Goal: Information Seeking & Learning: Learn about a topic

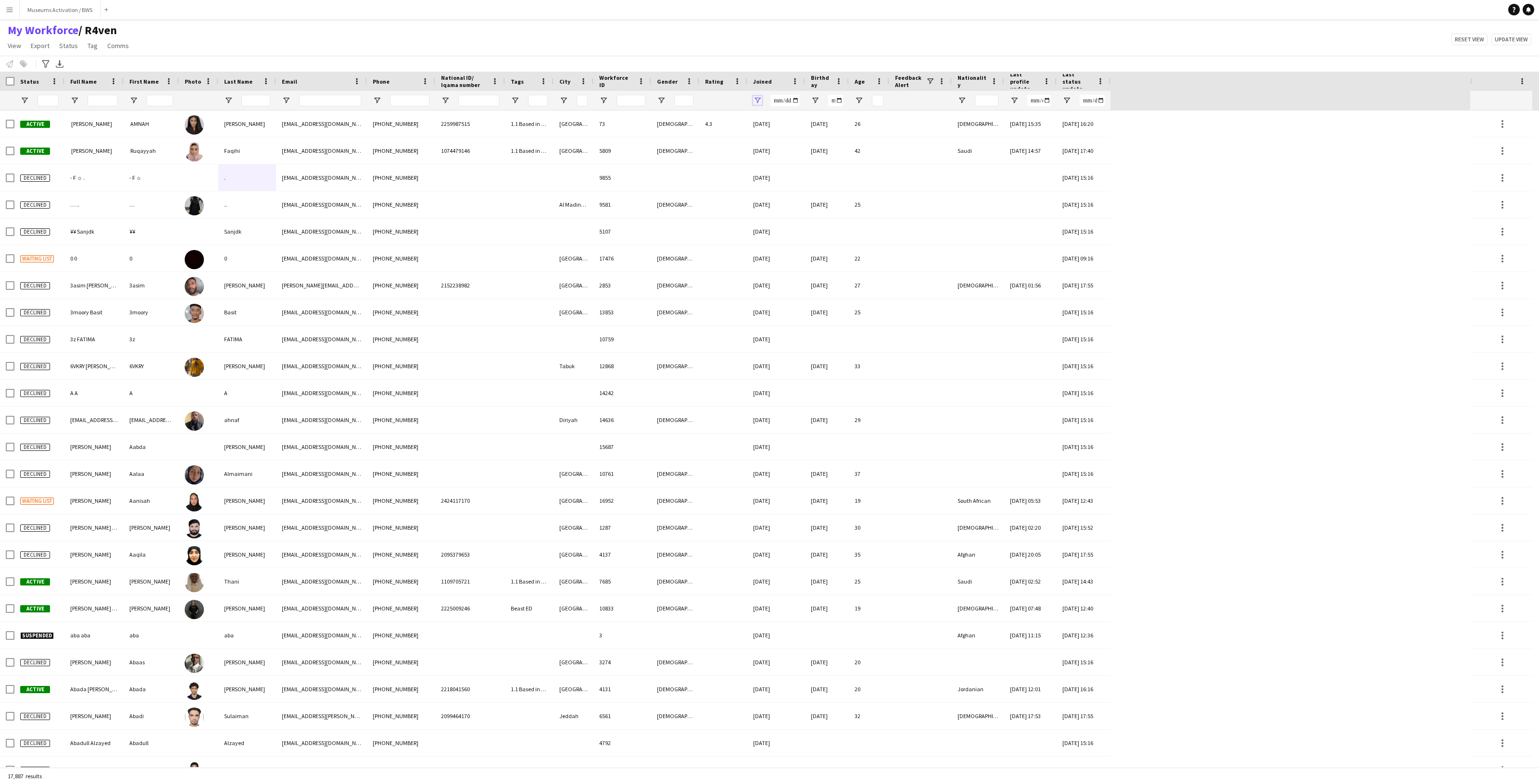
click at [756, 102] on span "Open Filter Menu" at bounding box center [757, 100] width 9 height 9
click at [778, 120] on div "Equals" at bounding box center [791, 118] width 59 height 7
click at [763, 135] on input "Filter Value" at bounding box center [794, 134] width 74 height 11
type input "**********"
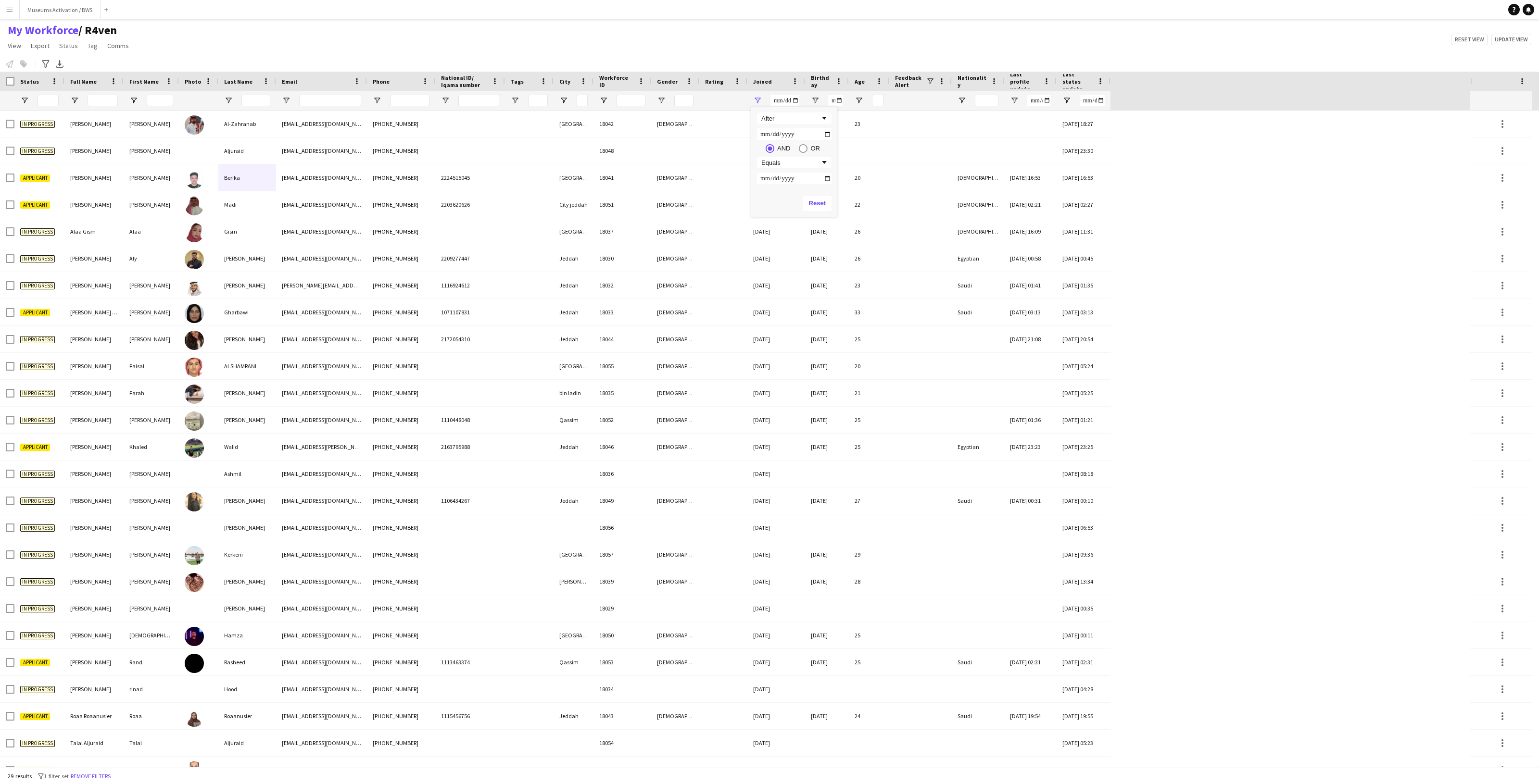
click at [680, 53] on div "My Workforce / R4ven View Views Default view R4ven New view Update view Delete …" at bounding box center [770, 39] width 1539 height 33
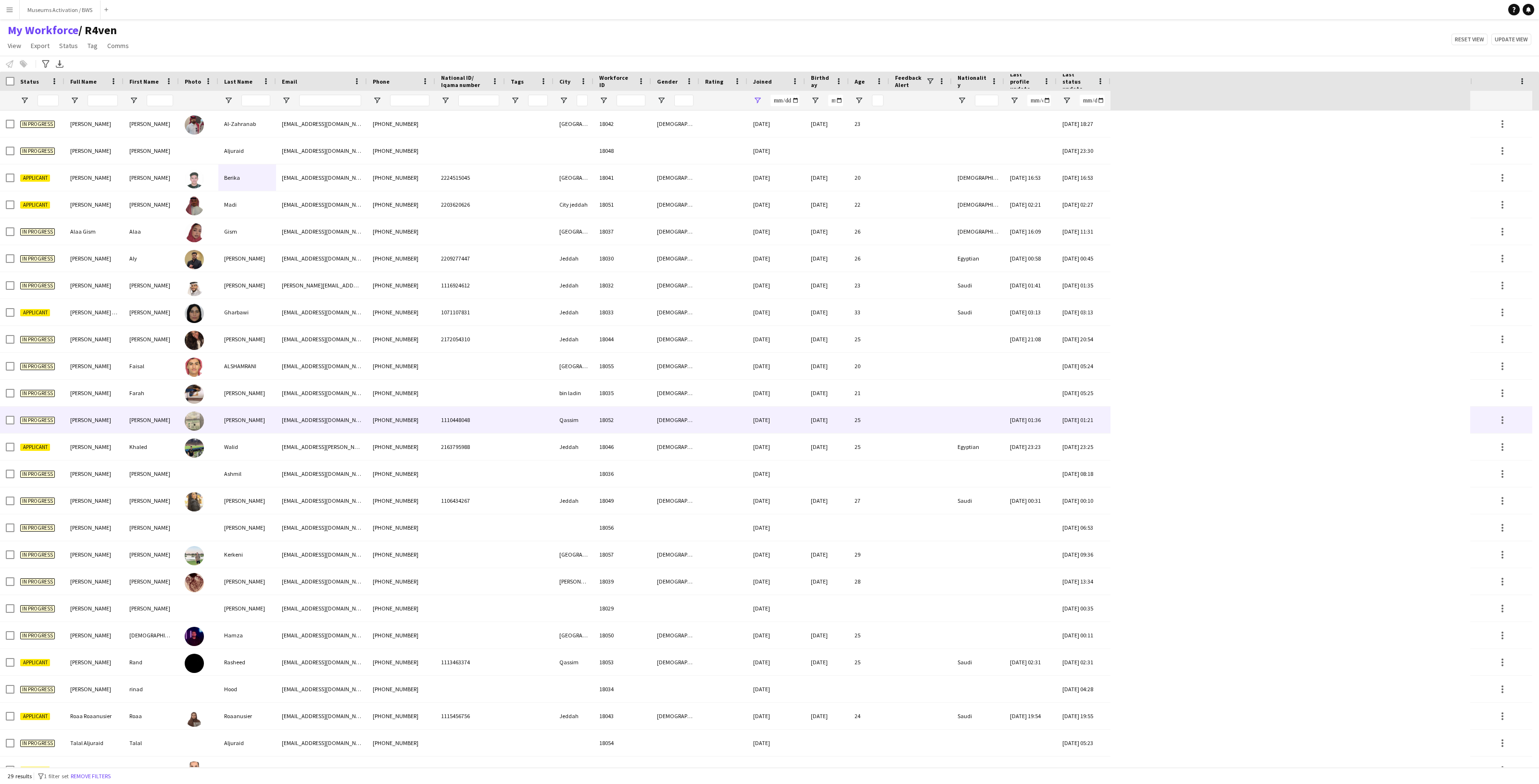
click at [583, 431] on div "Qassim" at bounding box center [573, 420] width 40 height 26
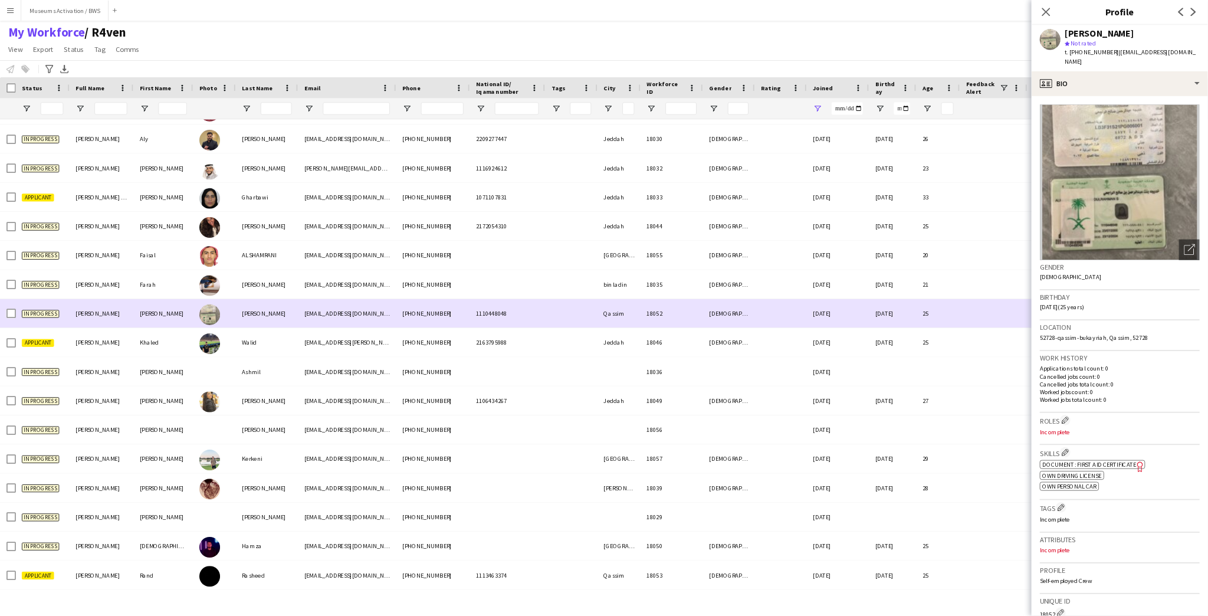
scroll to position [160, 0]
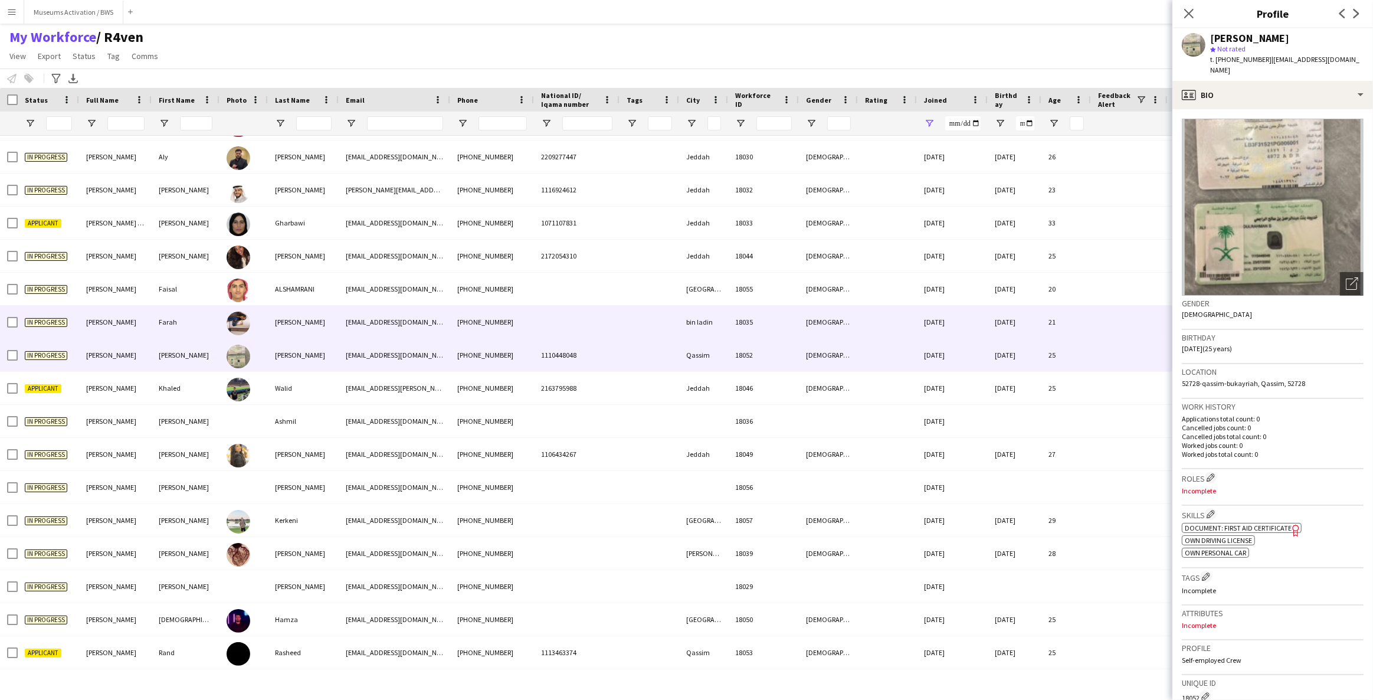
click at [569, 322] on div at bounding box center [577, 322] width 86 height 32
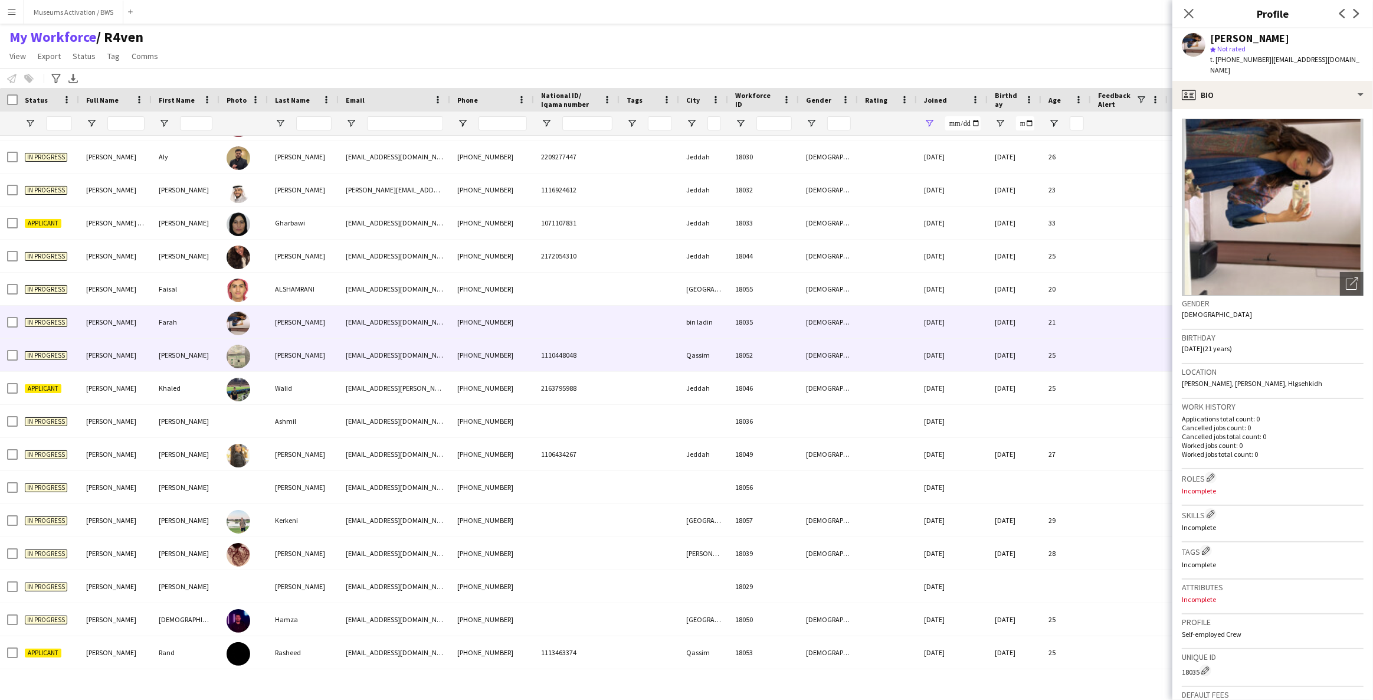
click at [564, 356] on span "1110448048" at bounding box center [558, 354] width 35 height 9
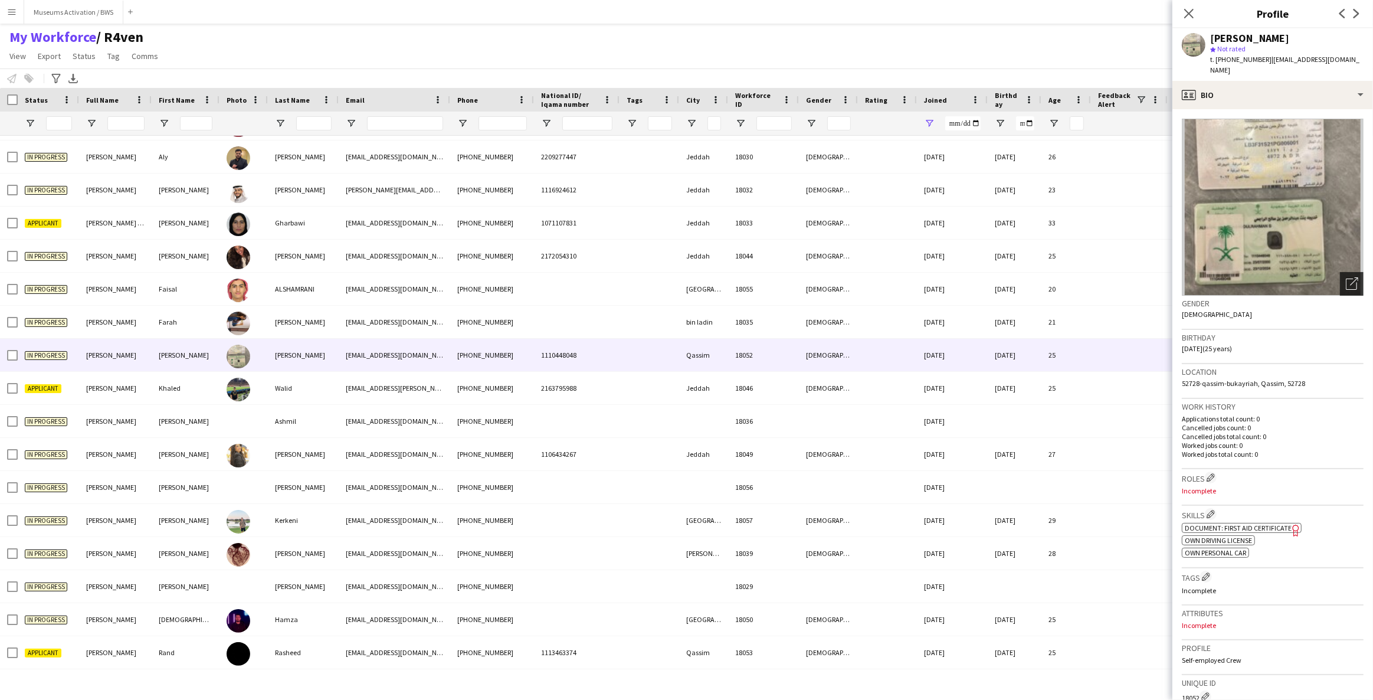
click at [1005, 272] on div "Open photos pop-in" at bounding box center [1352, 284] width 24 height 24
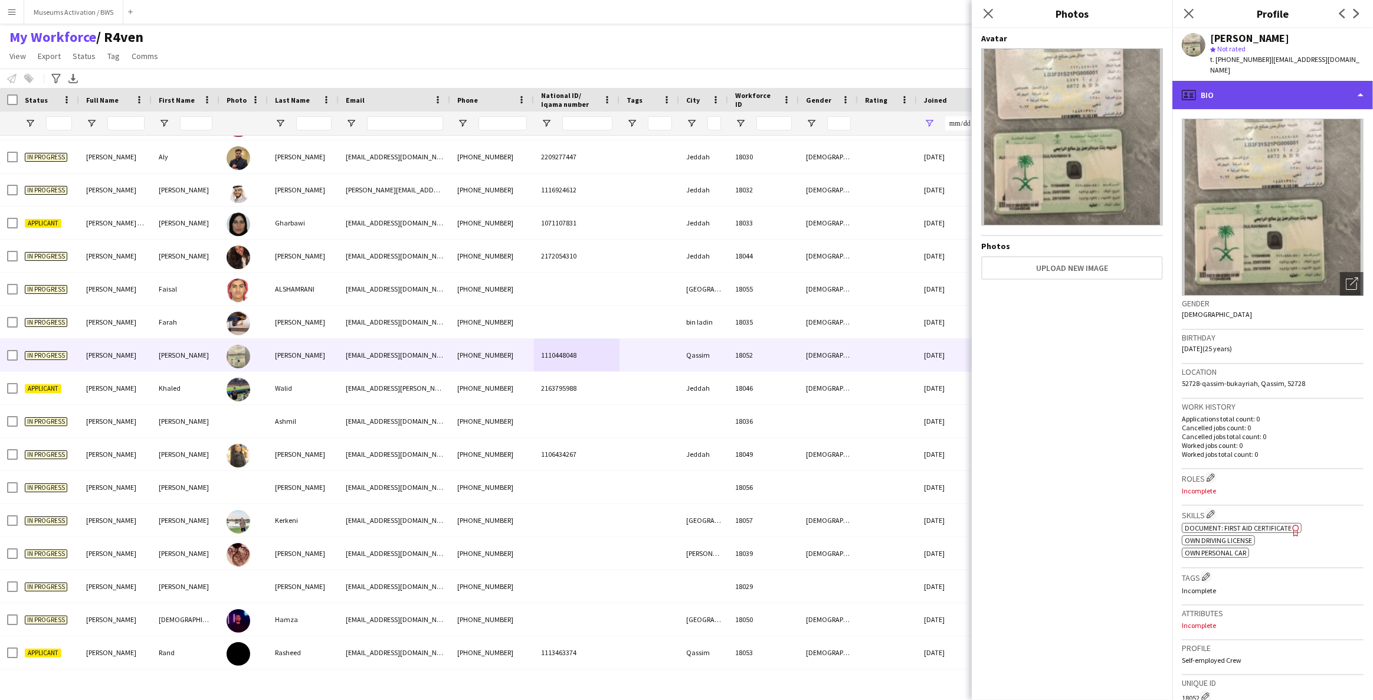
click at [1005, 98] on div "profile Bio" at bounding box center [1272, 95] width 201 height 28
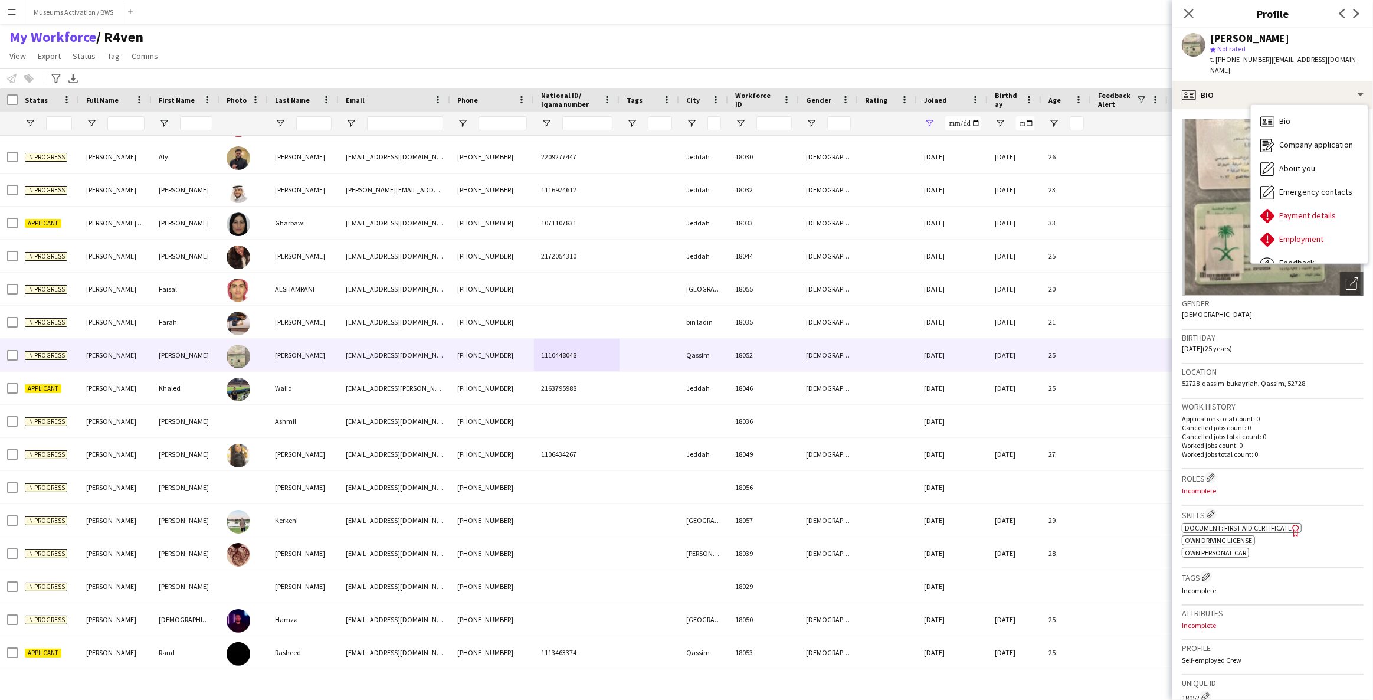
click at [1005, 160] on img at bounding box center [1273, 207] width 182 height 177
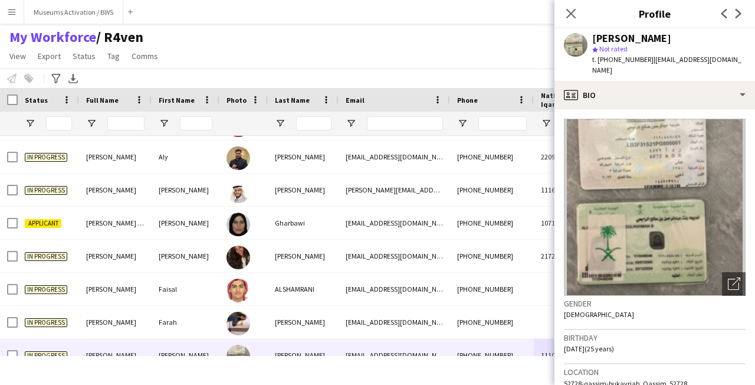
click at [661, 109] on app-crew-profile-bio "Open photos pop-in Gender [DEMOGRAPHIC_DATA] Birthday [DEMOGRAPHIC_DATA] (25 ye…" at bounding box center [655, 246] width 201 height 275
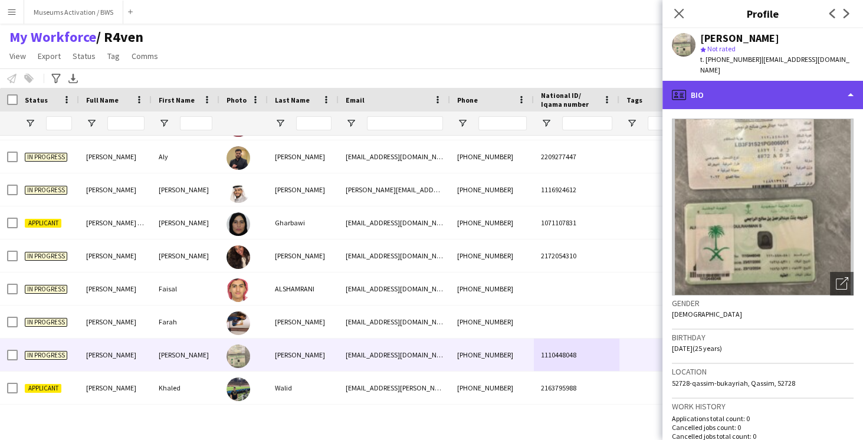
click at [761, 81] on div "profile Bio" at bounding box center [762, 95] width 201 height 28
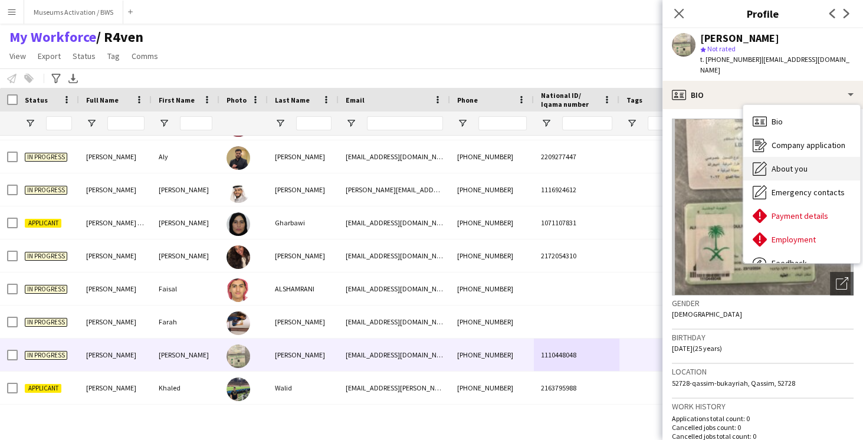
click at [763, 157] on div "About you About you" at bounding box center [801, 169] width 117 height 24
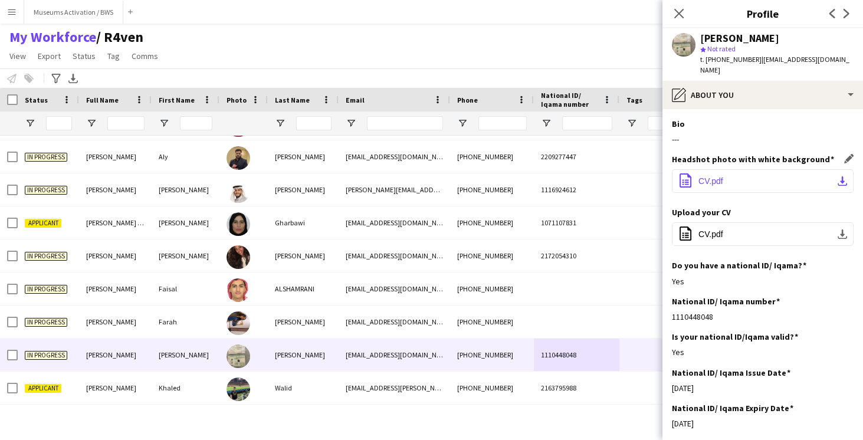
click at [750, 171] on button "office-file-sheet CV.pdf download-bottom" at bounding box center [763, 181] width 182 height 24
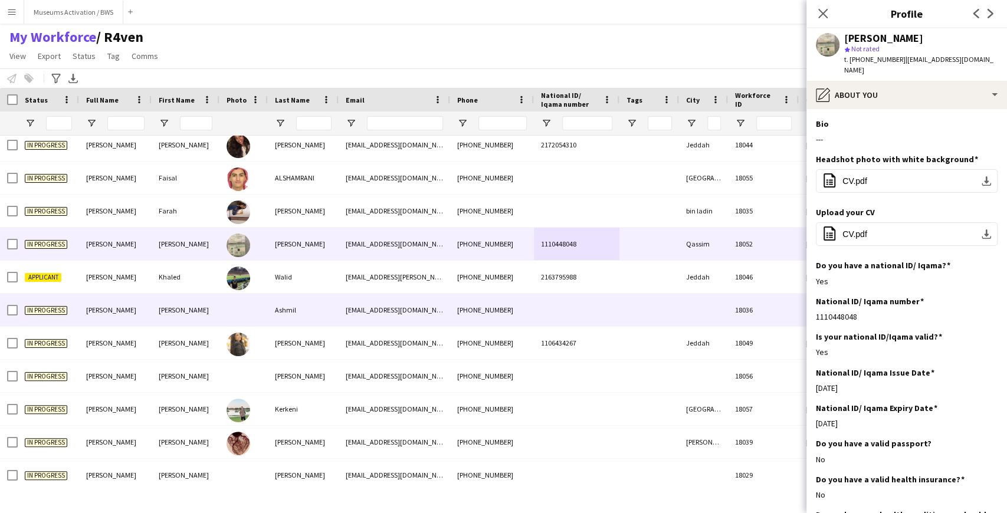
scroll to position [0, 0]
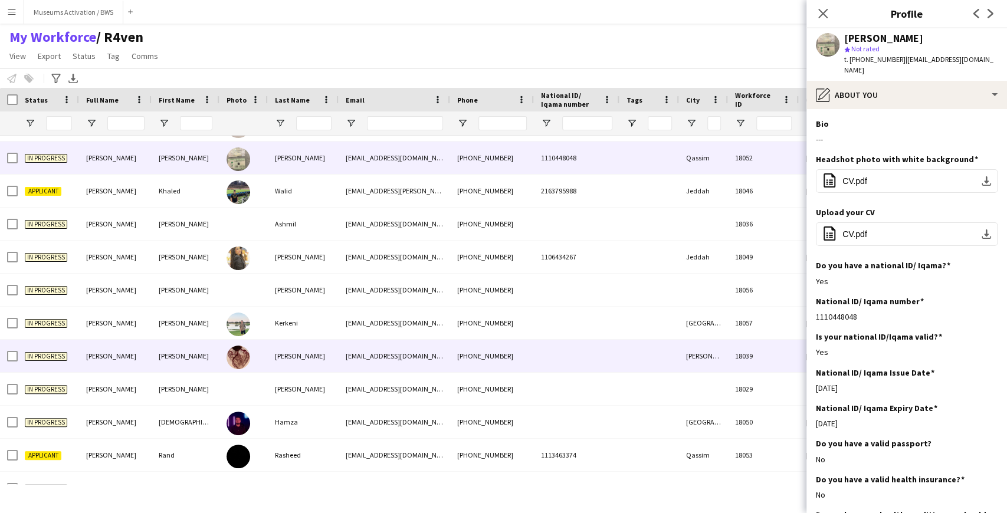
click at [437, 356] on div "[EMAIL_ADDRESS][DOMAIN_NAME]" at bounding box center [394, 356] width 111 height 32
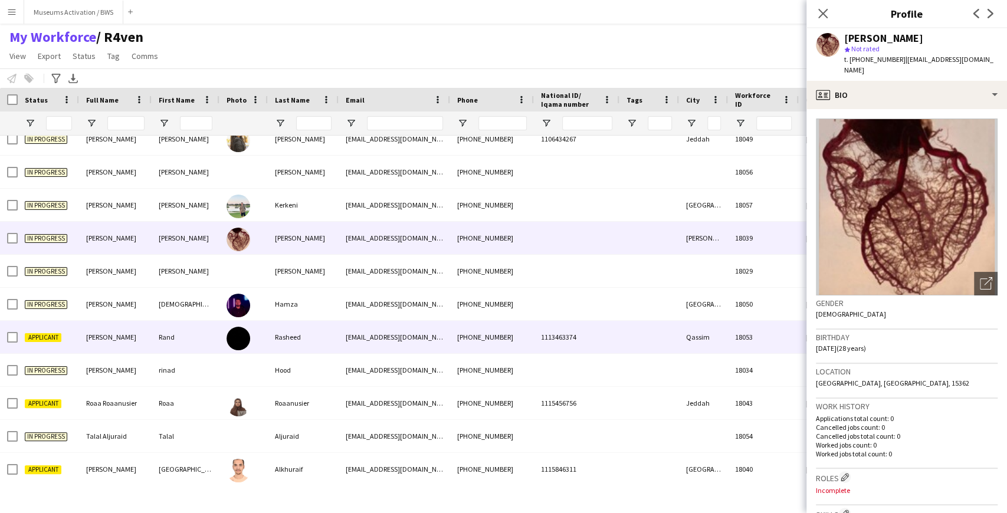
click at [448, 335] on div "[EMAIL_ADDRESS][DOMAIN_NAME]" at bounding box center [394, 337] width 111 height 32
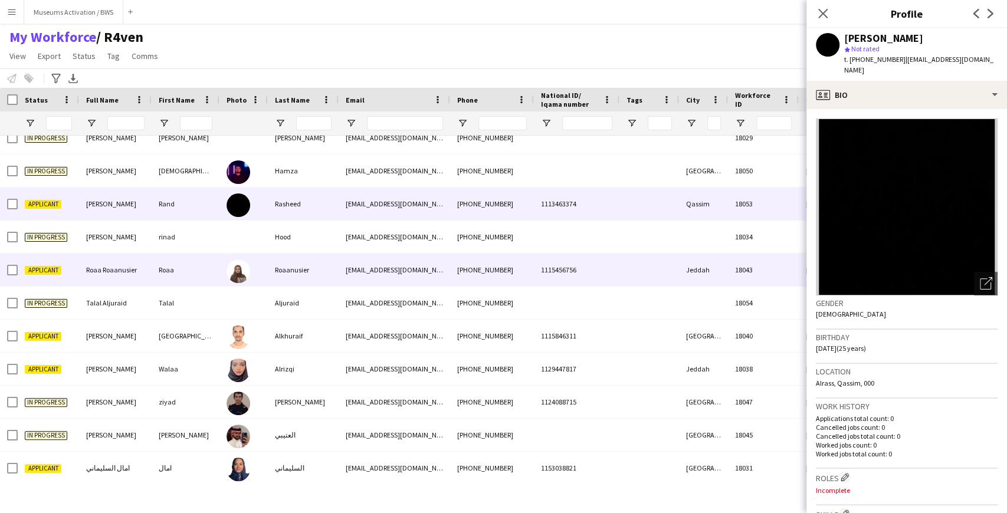
click at [459, 282] on div "[PHONE_NUMBER]" at bounding box center [492, 270] width 84 height 32
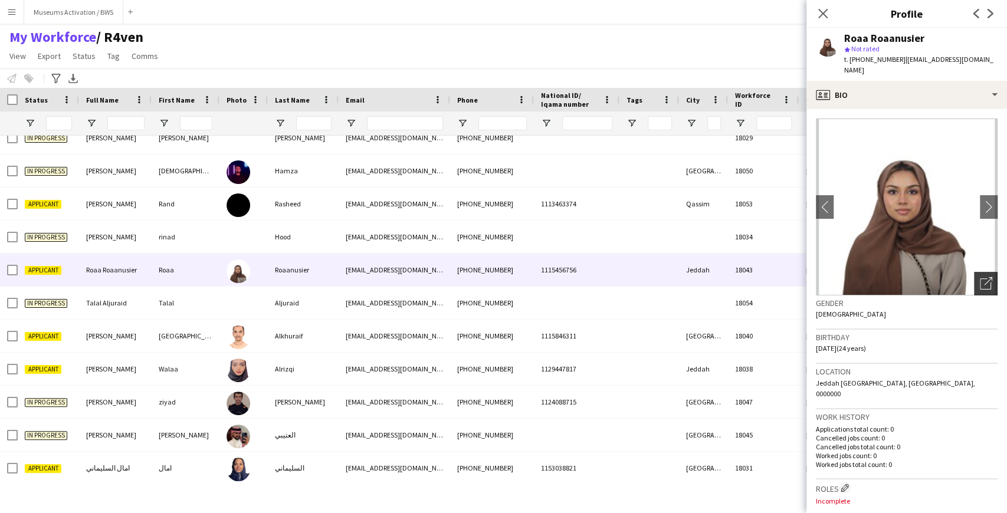
click at [980, 278] on icon at bounding box center [985, 283] width 11 height 11
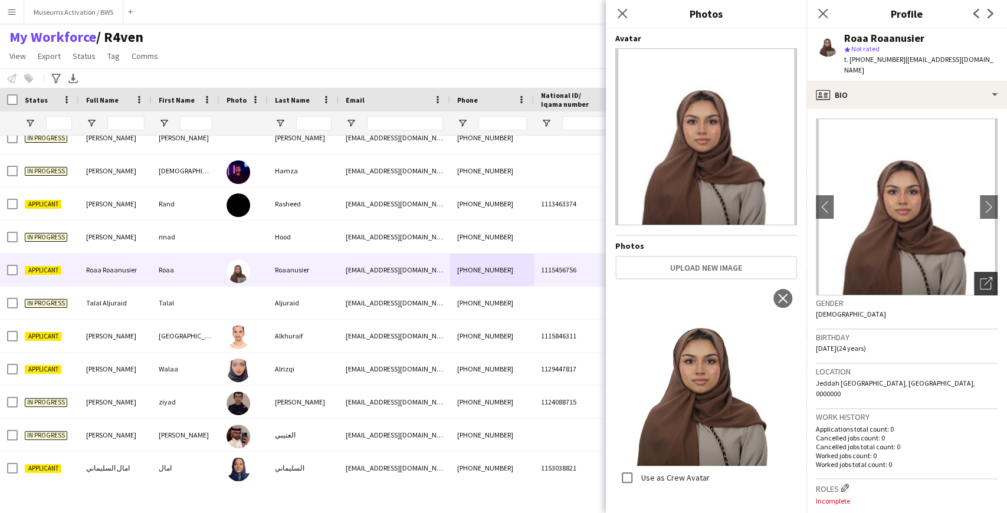
click at [980, 277] on icon "Open photos pop-in" at bounding box center [986, 283] width 12 height 12
click at [822, 15] on icon "Close pop-in" at bounding box center [822, 13] width 11 height 11
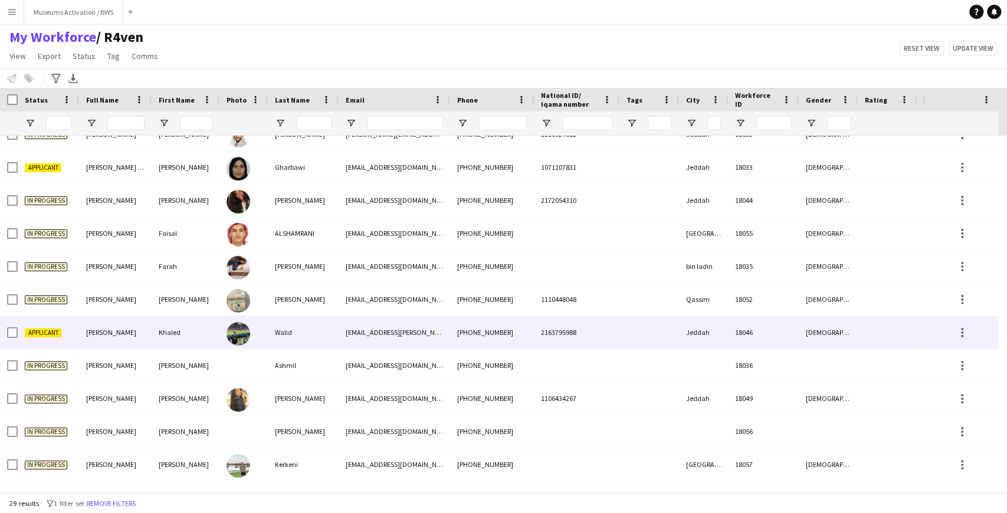
drag, startPoint x: 566, startPoint y: 309, endPoint x: 576, endPoint y: 309, distance: 9.5
click at [566, 309] on div "1110448048" at bounding box center [577, 299] width 86 height 32
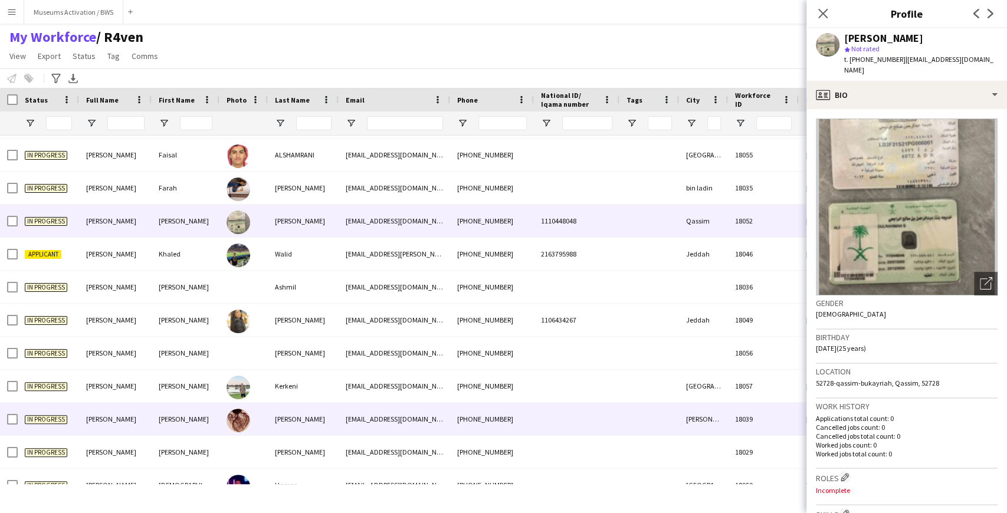
click at [574, 405] on div at bounding box center [577, 419] width 86 height 32
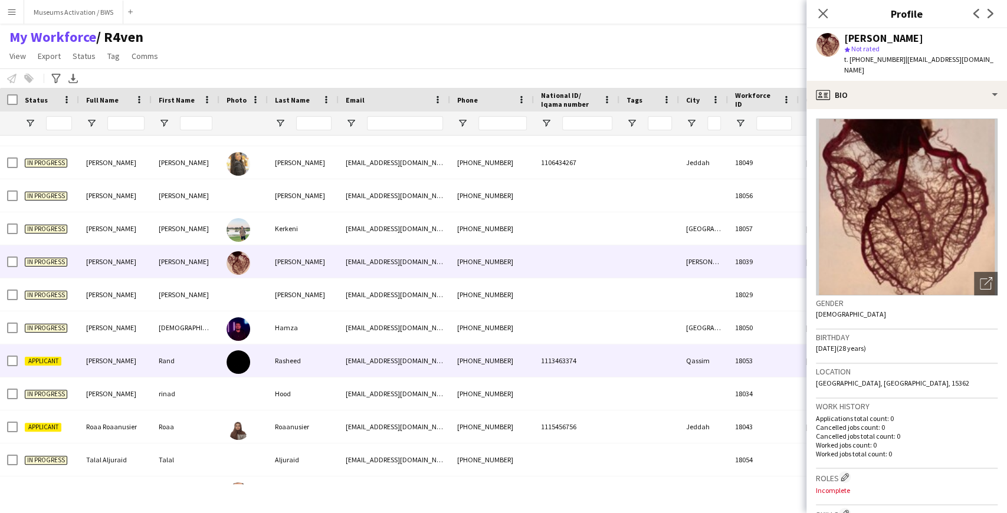
click at [551, 367] on div "1113463374" at bounding box center [577, 361] width 86 height 32
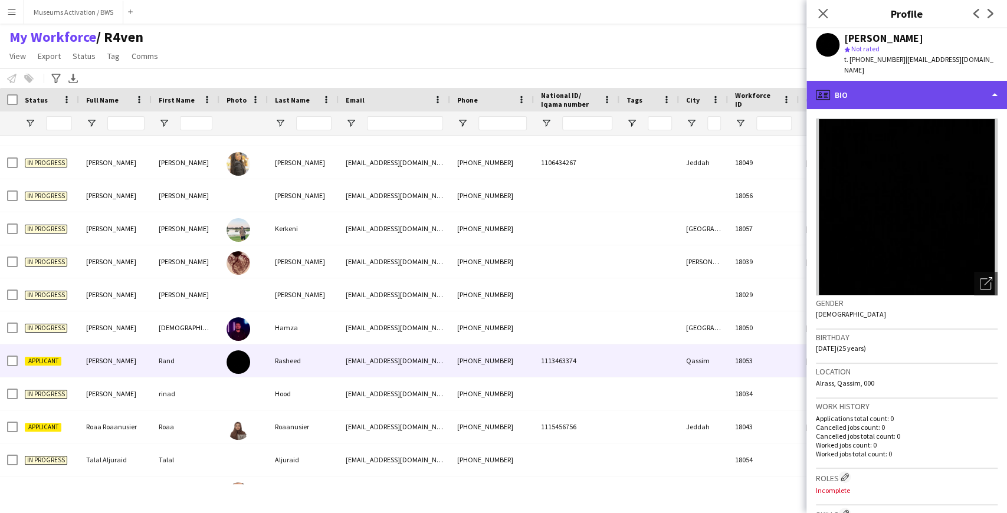
click at [917, 82] on div "profile Bio" at bounding box center [906, 95] width 201 height 28
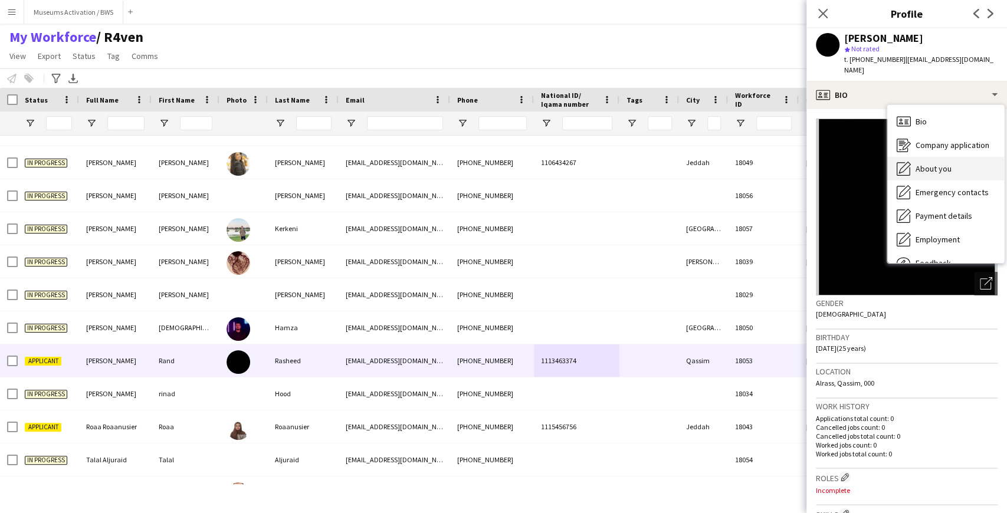
click at [925, 163] on span "About you" at bounding box center [934, 168] width 36 height 11
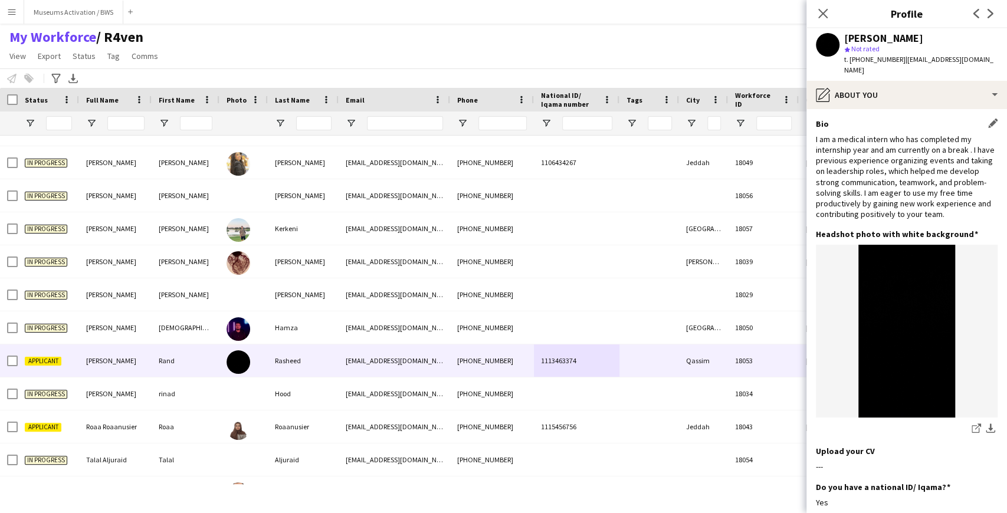
click at [920, 153] on div "I am a medical intern who has completed my internship year and am currently on …" at bounding box center [907, 177] width 182 height 86
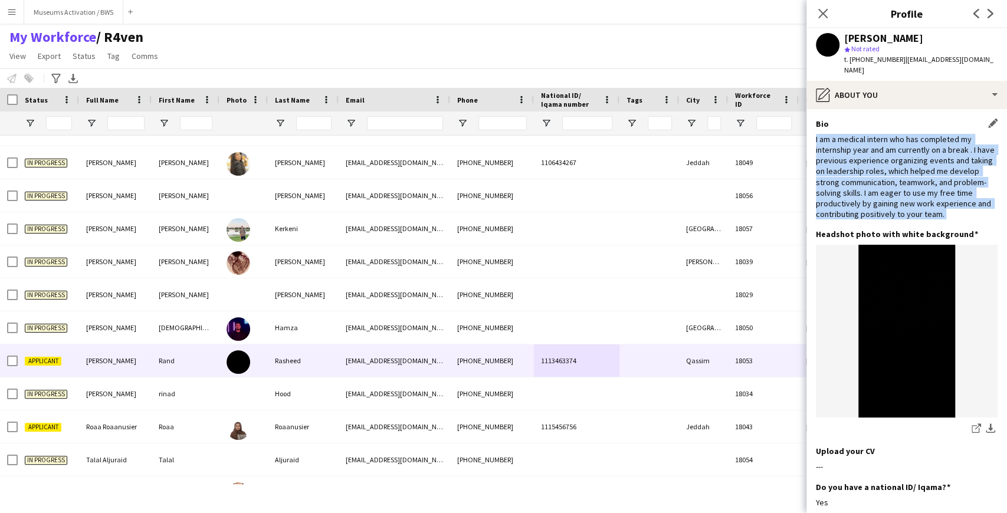
click at [920, 153] on div "I am a medical intern who has completed my internship year and am currently on …" at bounding box center [907, 177] width 182 height 86
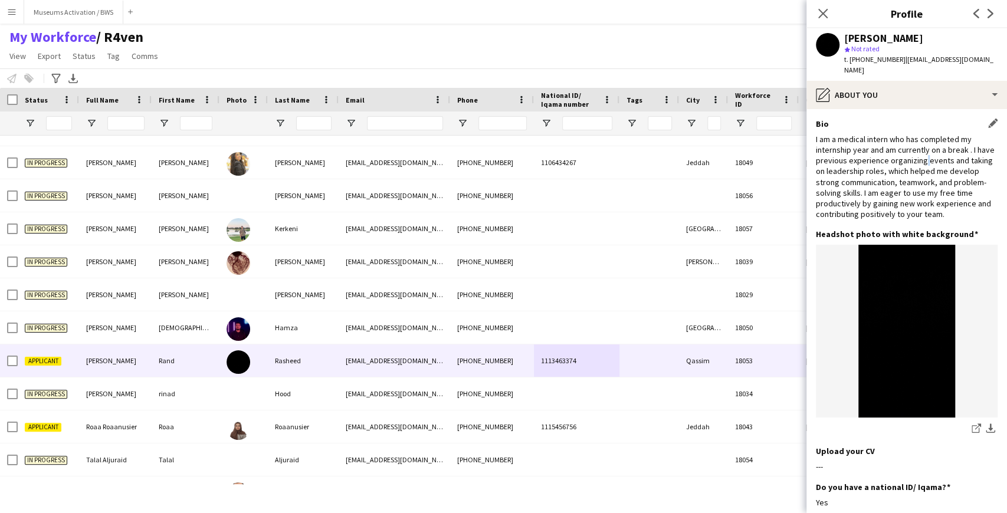
click at [920, 153] on div "I am a medical intern who has completed my internship year and am currently on …" at bounding box center [907, 177] width 182 height 86
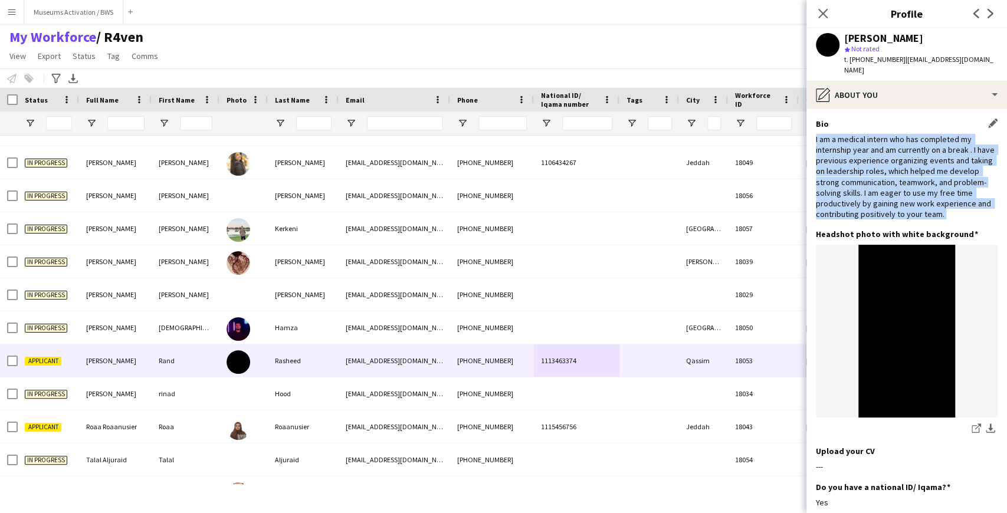
click at [920, 153] on div "I am a medical intern who has completed my internship year and am currently on …" at bounding box center [907, 177] width 182 height 86
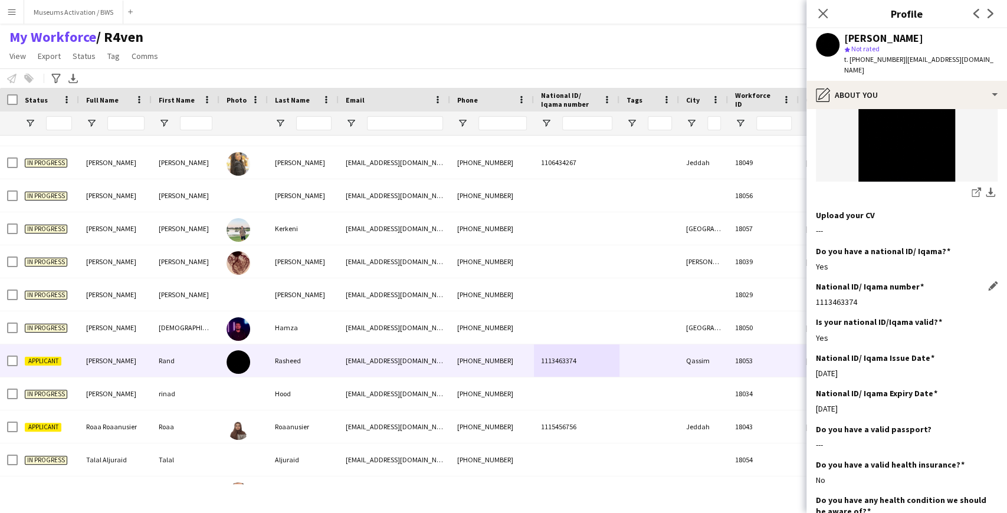
click at [900, 300] on div "National ID/ Iqama number Edit this field 1113463374" at bounding box center [907, 298] width 182 height 35
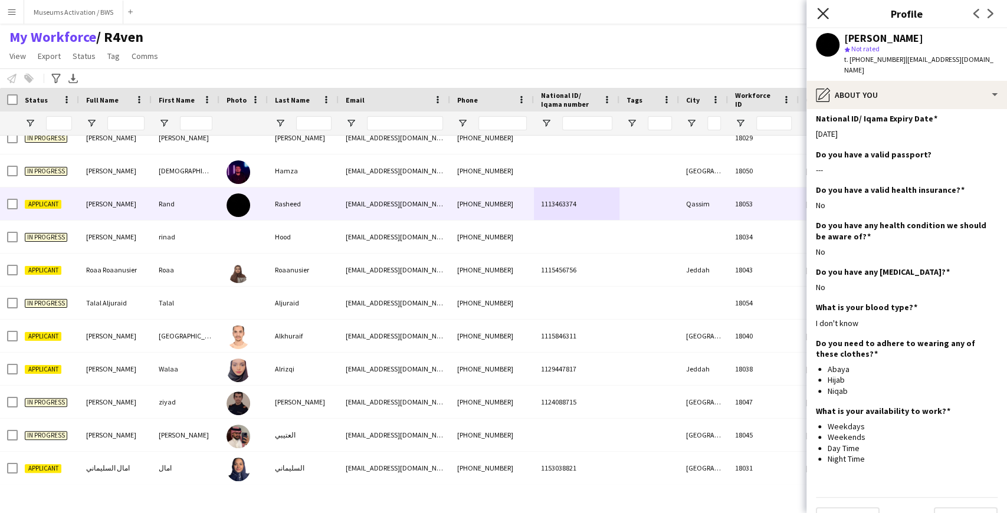
click at [824, 15] on icon at bounding box center [822, 13] width 11 height 11
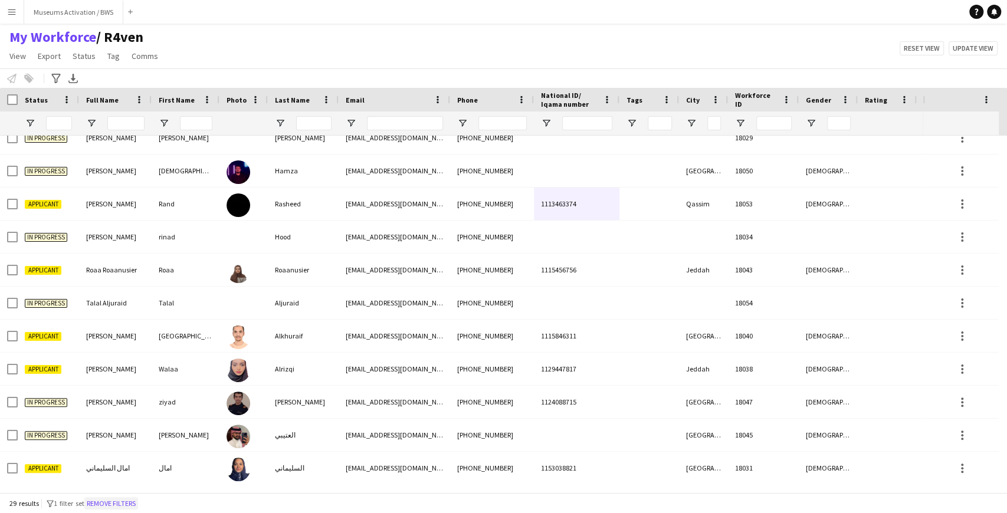
click at [131, 504] on button "Remove filters" at bounding box center [111, 503] width 54 height 13
